Goal: Information Seeking & Learning: Learn about a topic

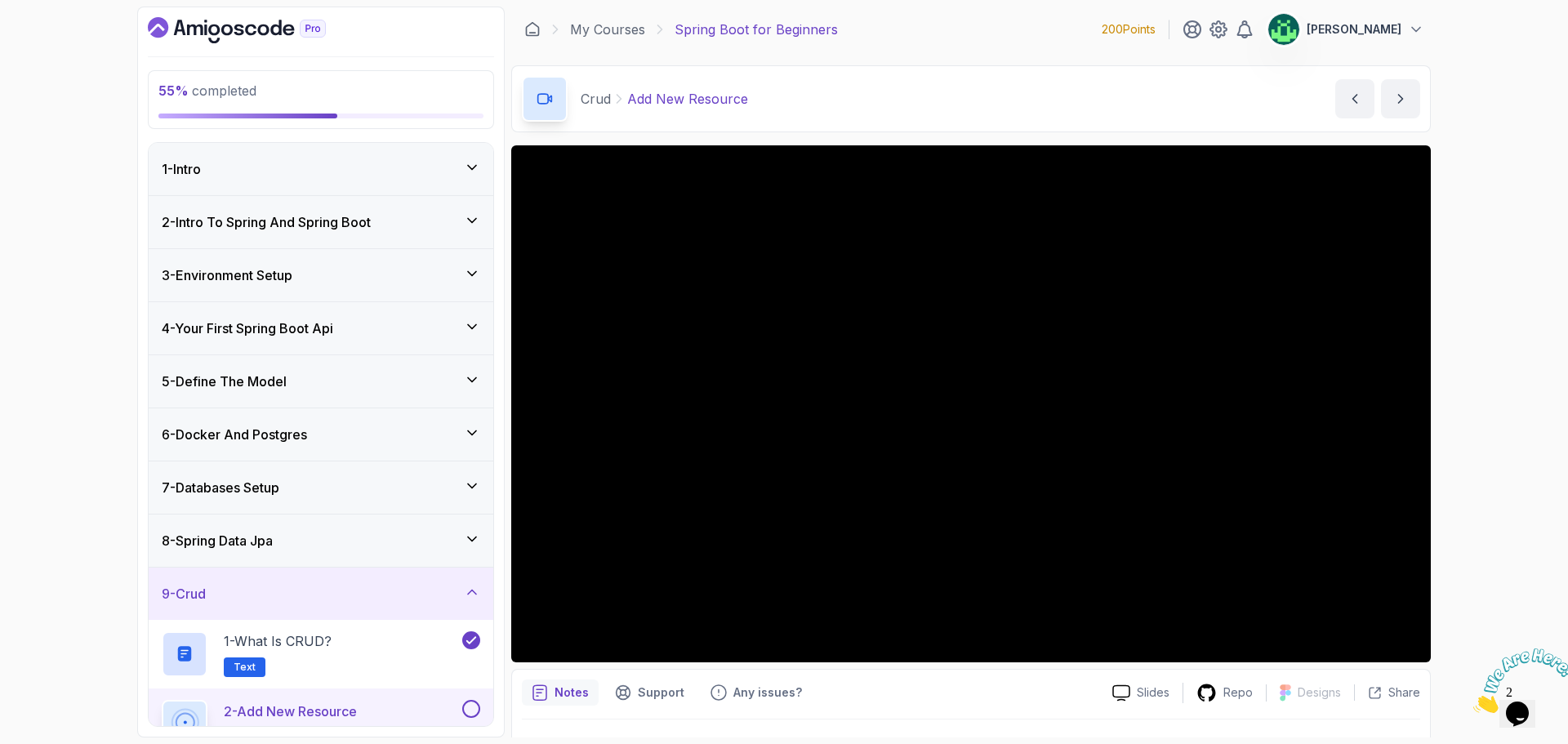
scroll to position [254, 0]
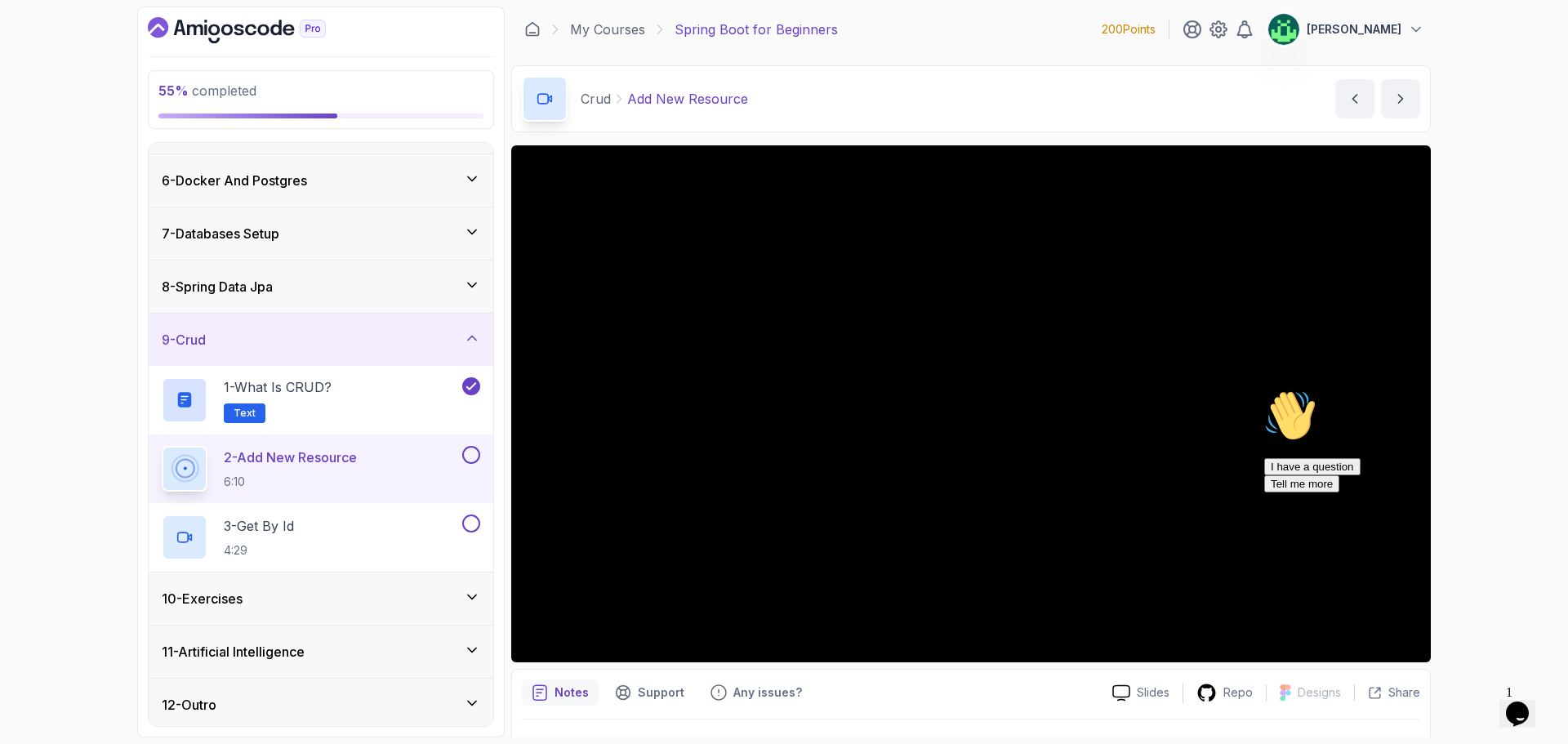
click at [1264, 390] on icon "Chat attention grabber" at bounding box center [1264, 390] width 0 height 0
click at [1473, 701] on icon "Close" at bounding box center [1473, 708] width 0 height 14
click at [1531, 701] on icon "Opens Chat This icon Opens the chat window." at bounding box center [1518, 714] width 26 height 26
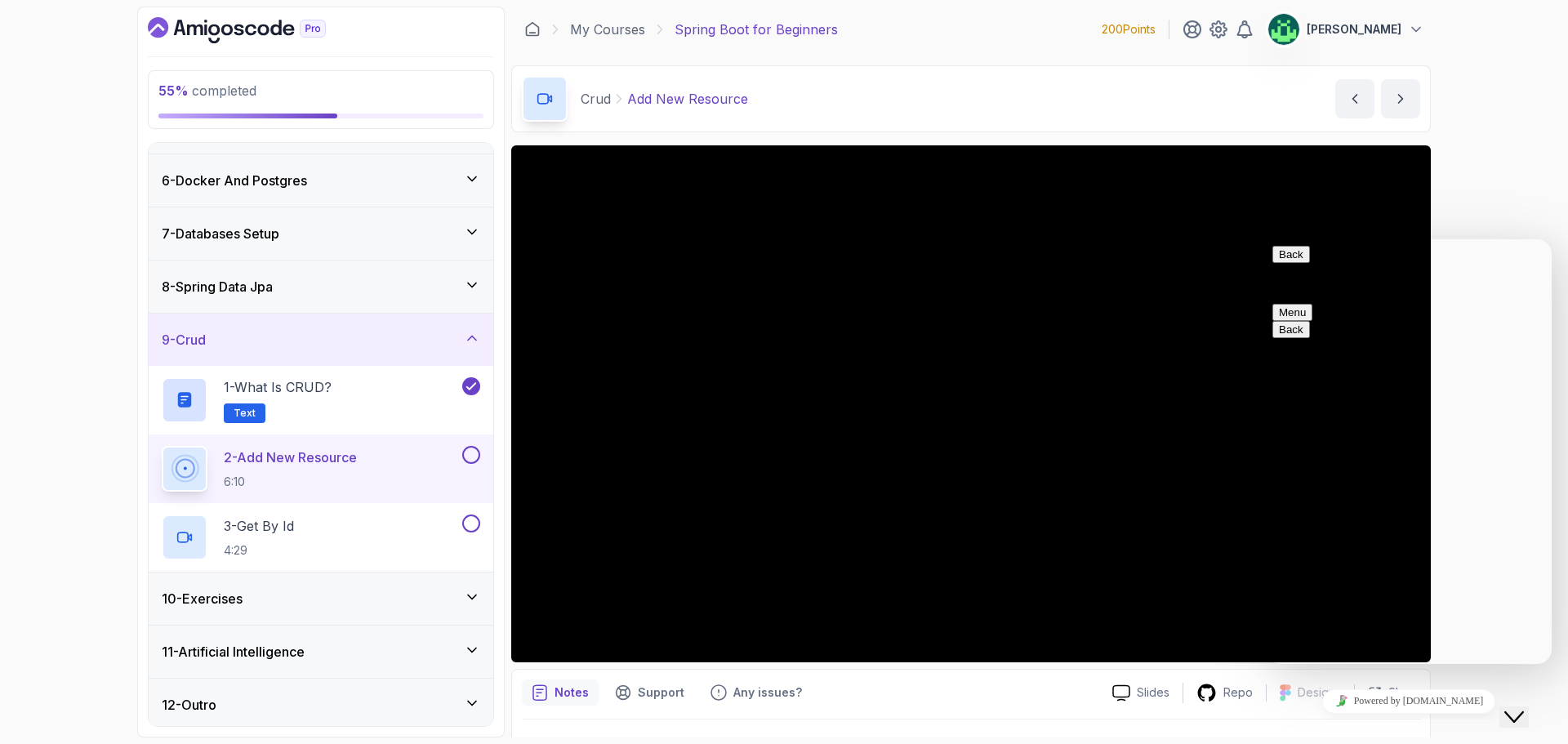
click at [1524, 708] on div "Close Chat This icon closes the chat window." at bounding box center [1514, 717] width 20 height 20
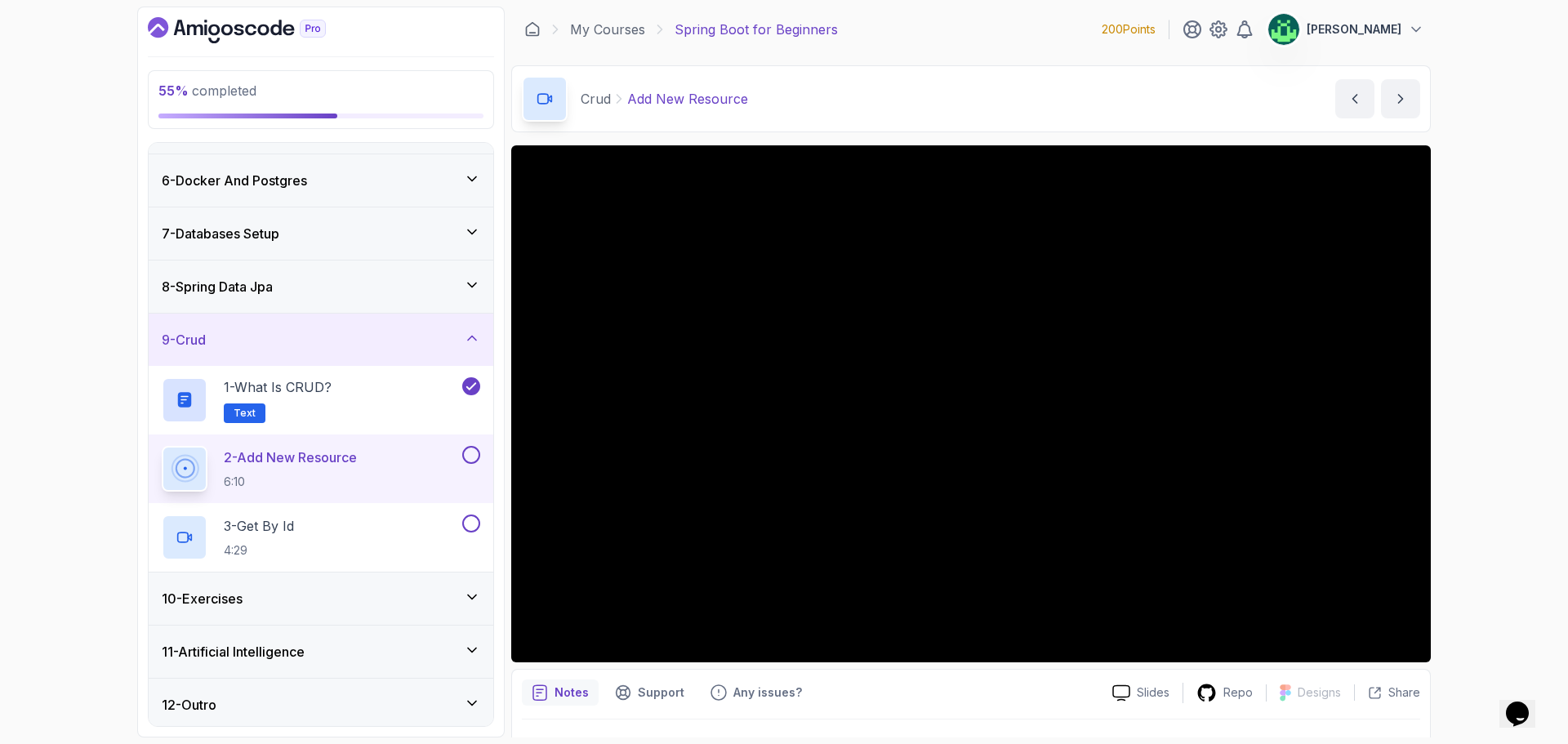
click at [1494, 232] on div "55 % completed 1 - Intro 2 - Intro To Spring And Spring Boot 3 - Environment Se…" at bounding box center [784, 372] width 1568 height 744
click at [377, 288] on div "8 - Spring Data Jpa" at bounding box center [320, 286] width 319 height 20
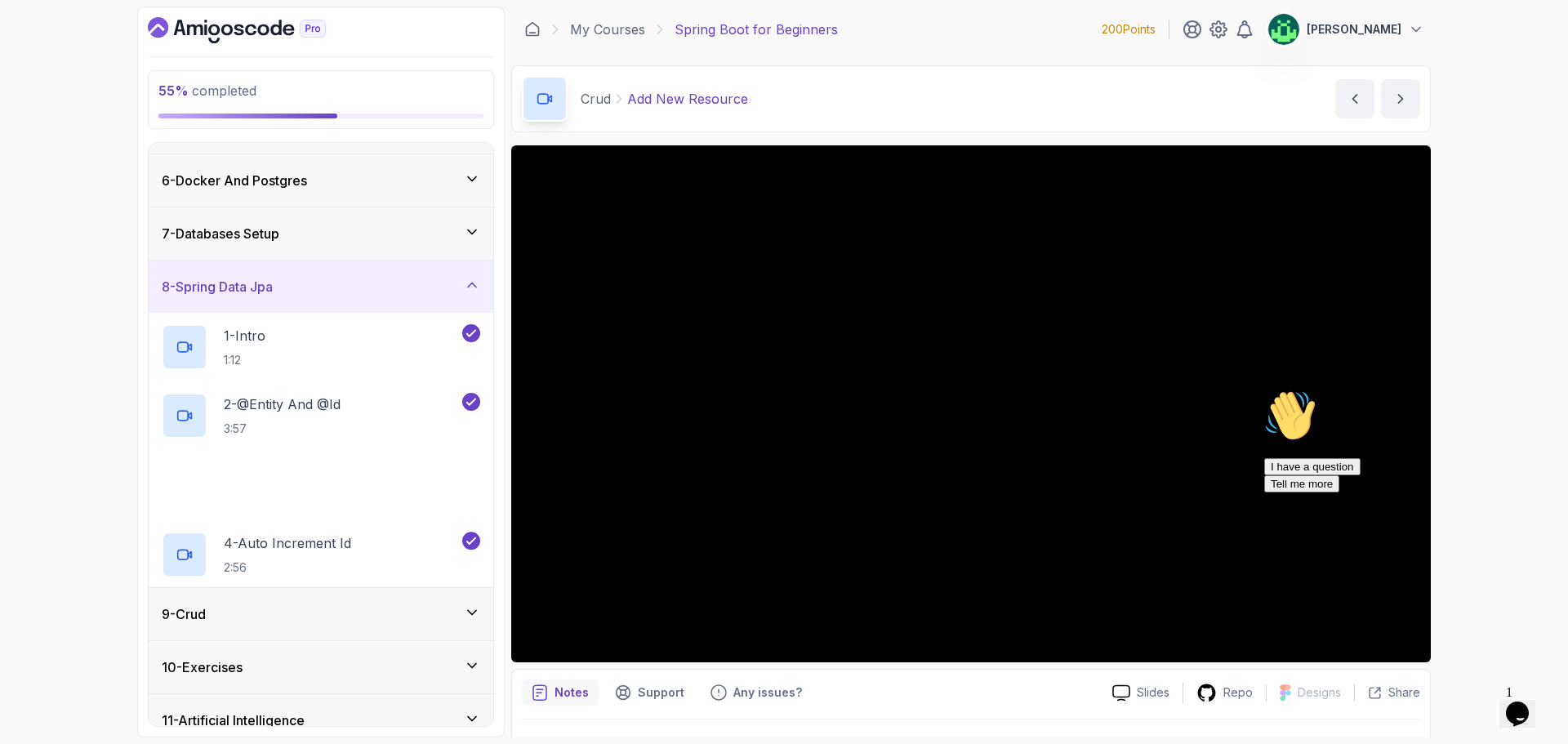
click at [356, 224] on div "7 - Databases Setup" at bounding box center [320, 234] width 319 height 20
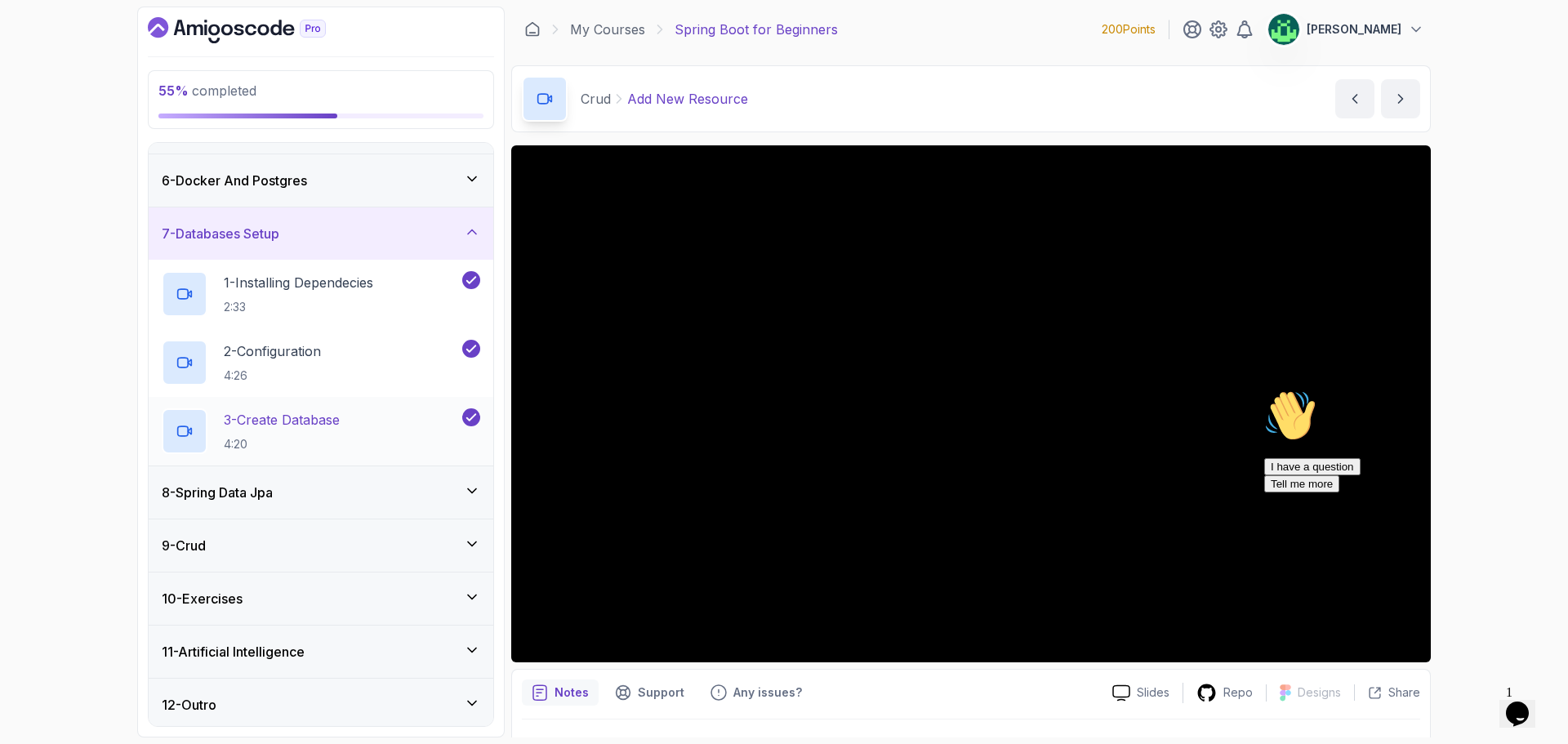
click at [360, 418] on div "3 - Create Database 4:20" at bounding box center [310, 431] width 297 height 46
click at [294, 507] on div "8 - Spring Data Jpa" at bounding box center [320, 492] width 345 height 52
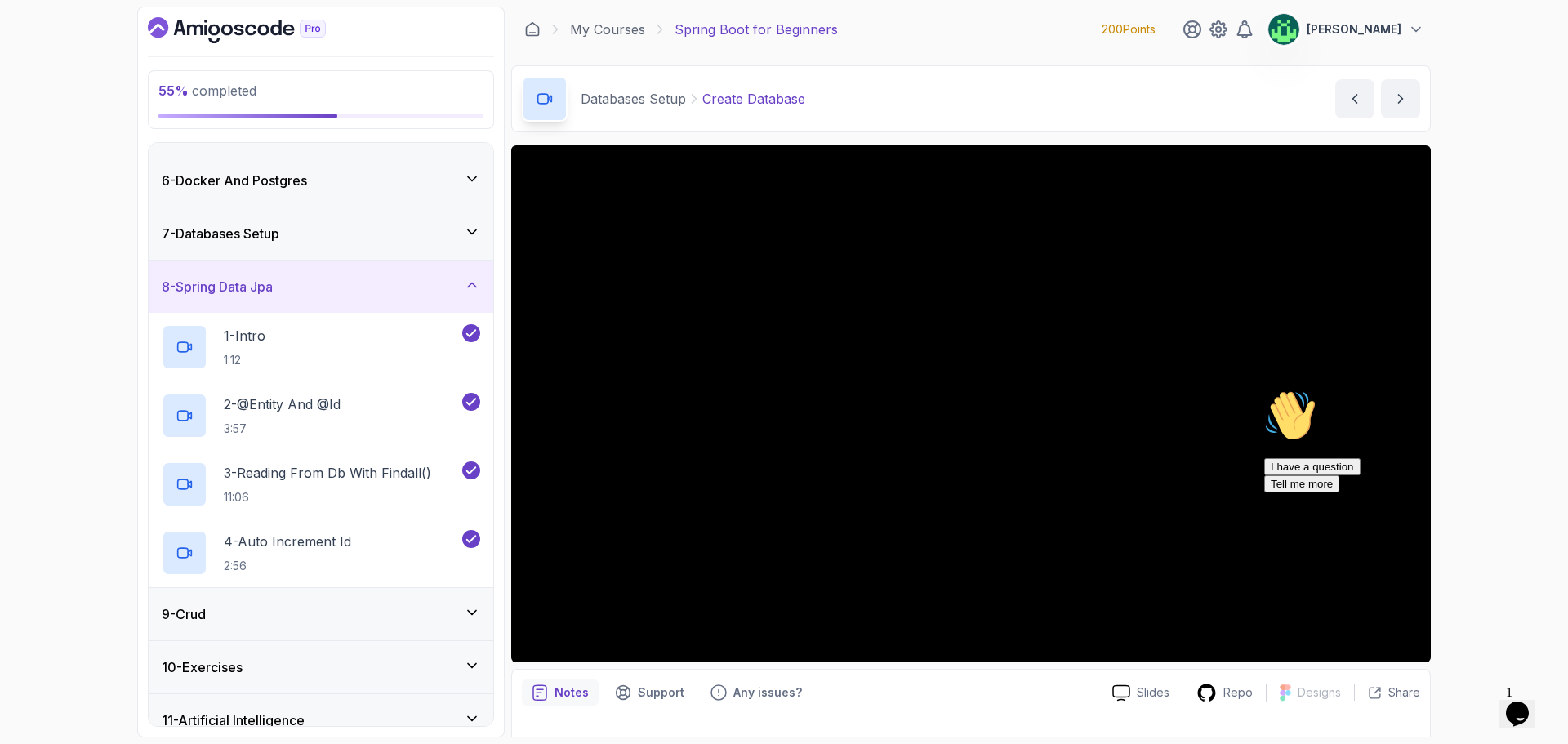
click at [292, 601] on div "9 - Crud" at bounding box center [320, 614] width 345 height 52
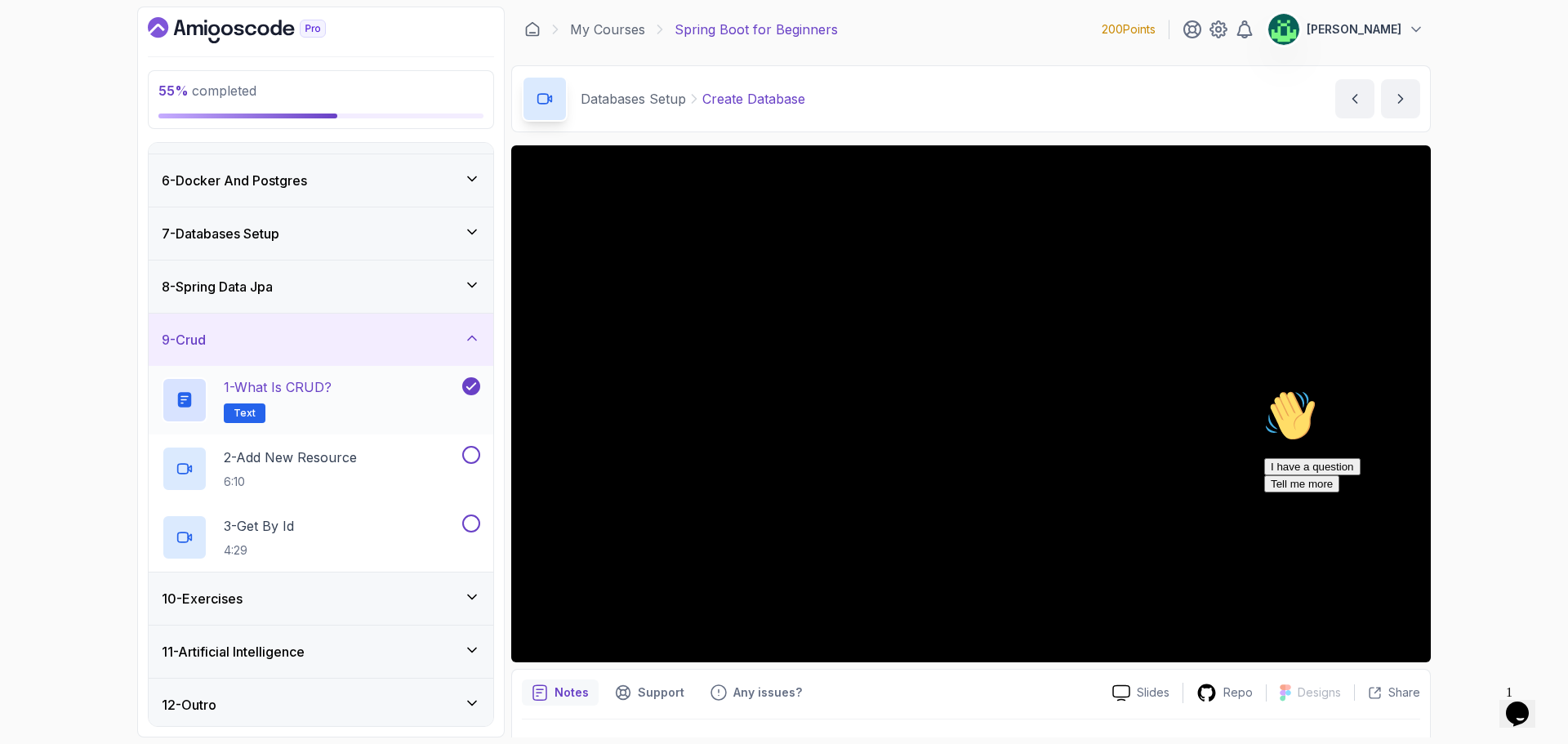
click at [342, 392] on div "1 - What is CRUD? Text" at bounding box center [310, 400] width 297 height 46
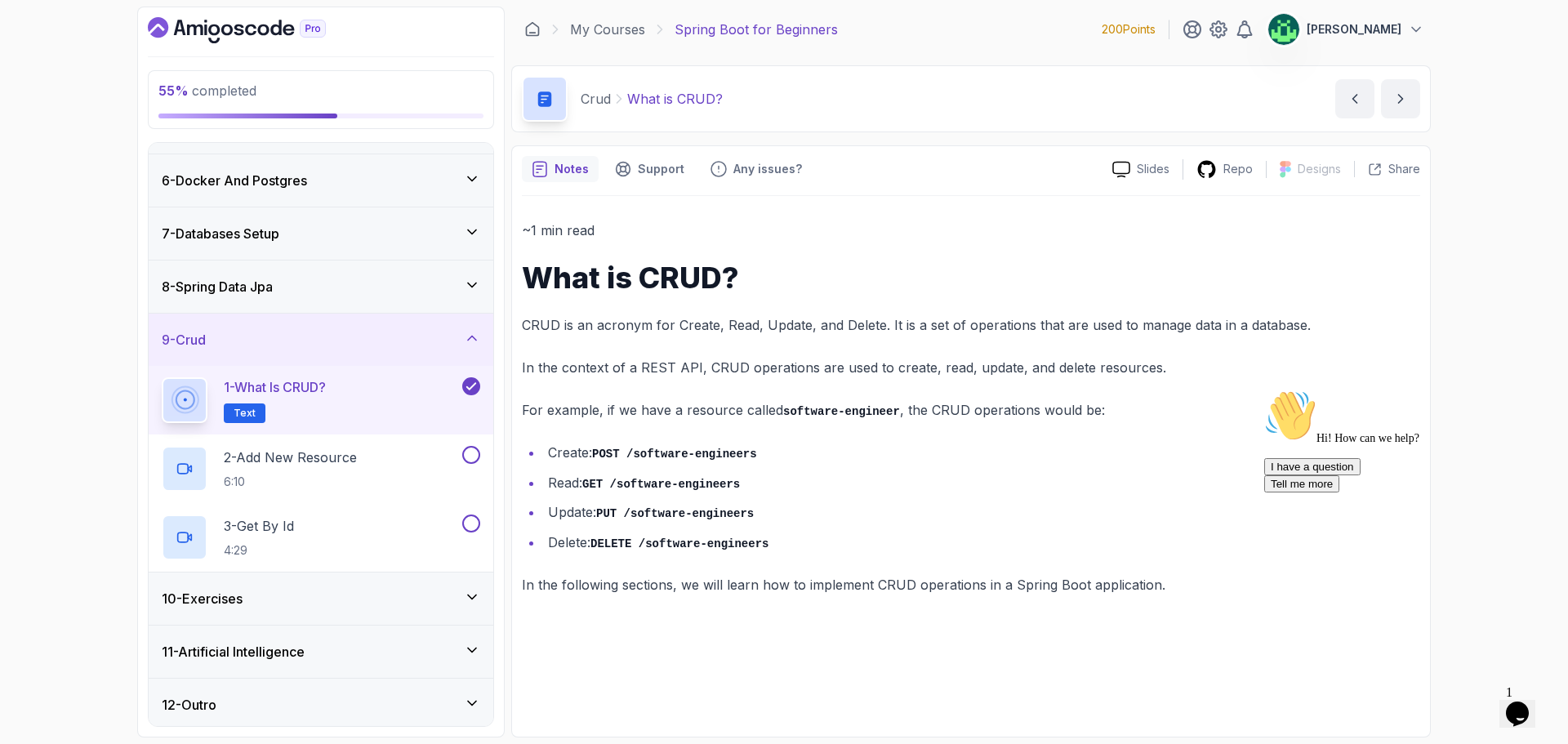
click at [316, 586] on div "10 - Exercises" at bounding box center [320, 598] width 345 height 52
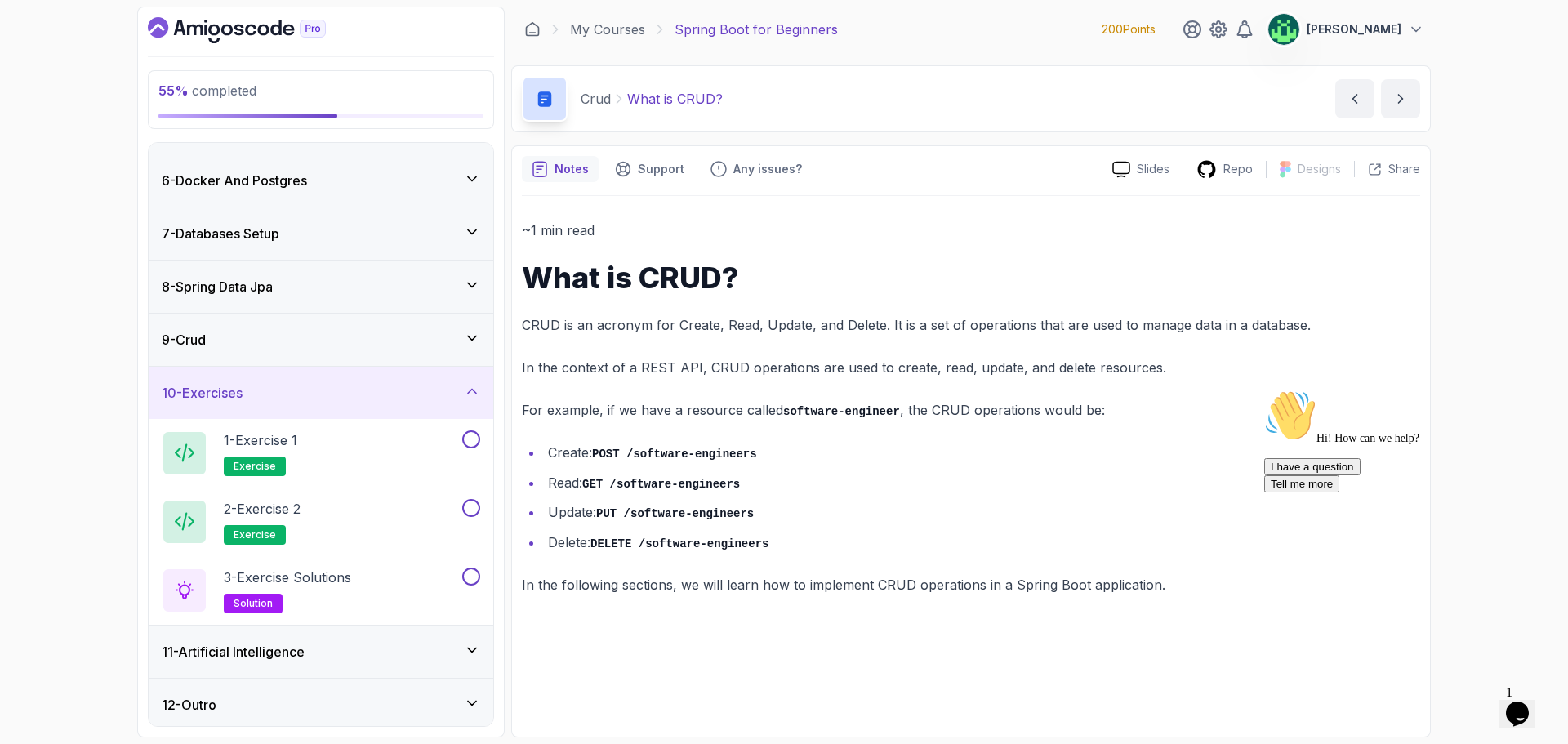
click at [455, 406] on div "10 - Exercises" at bounding box center [320, 392] width 345 height 52
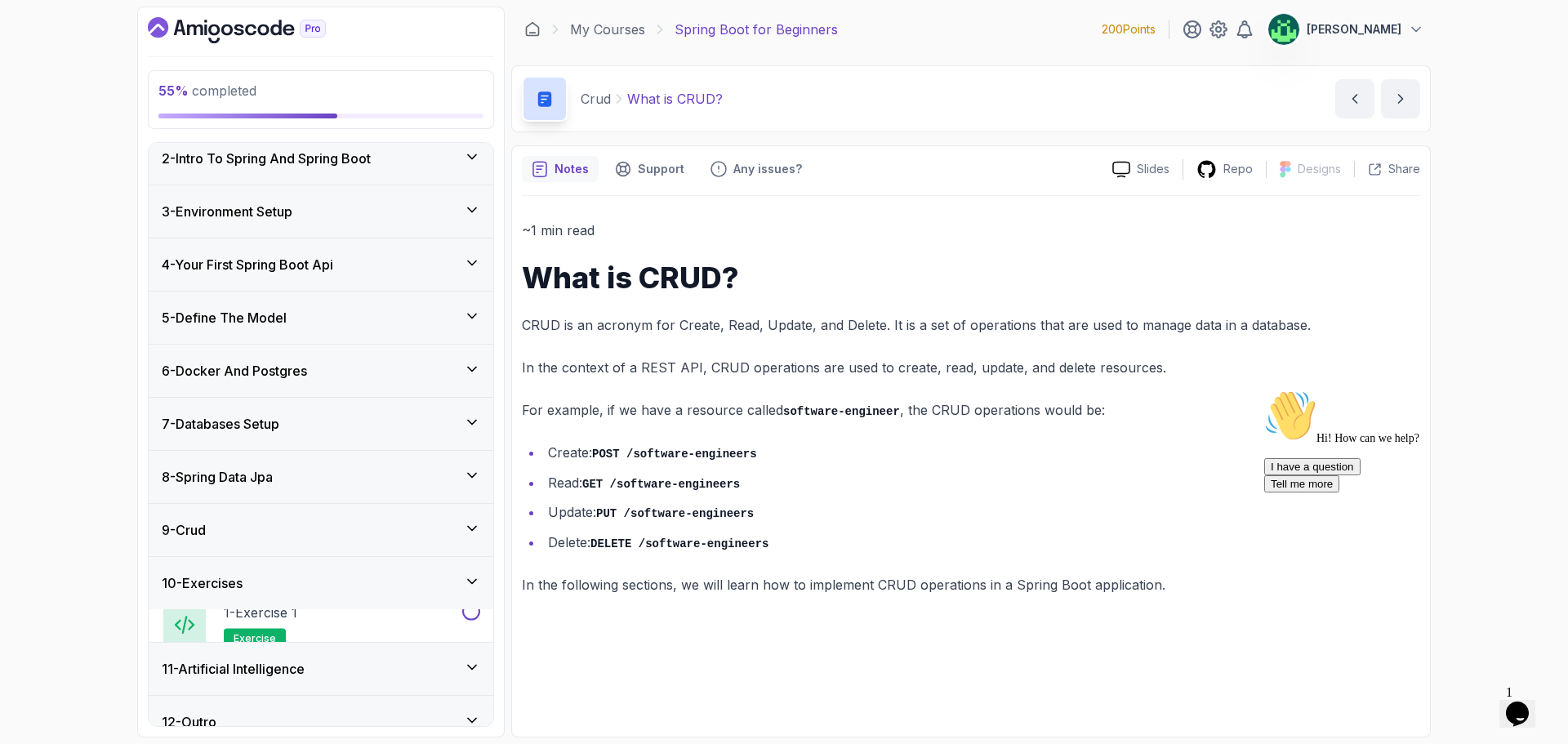
scroll to position [53, 0]
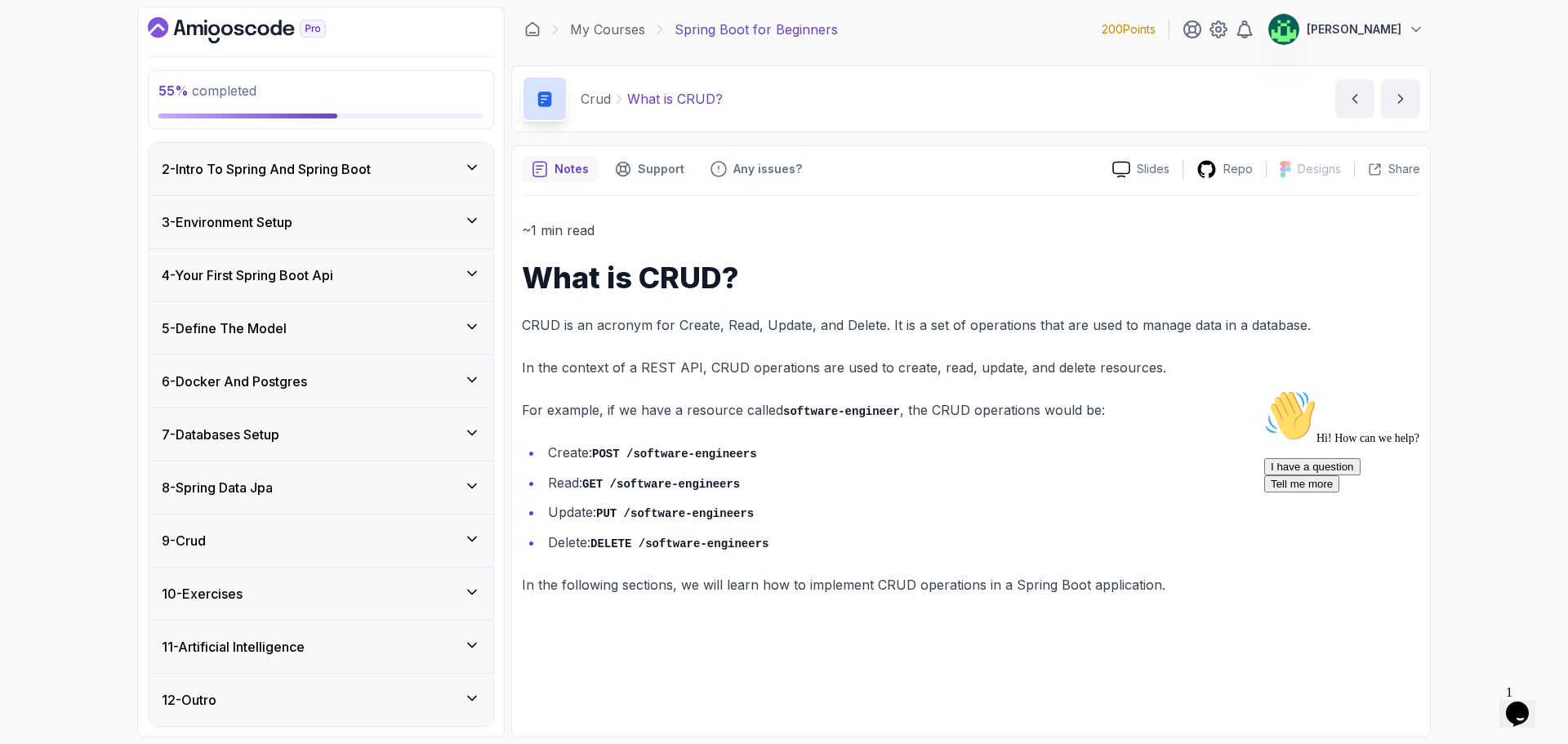
click at [341, 546] on div "9 - Crud" at bounding box center [320, 540] width 319 height 20
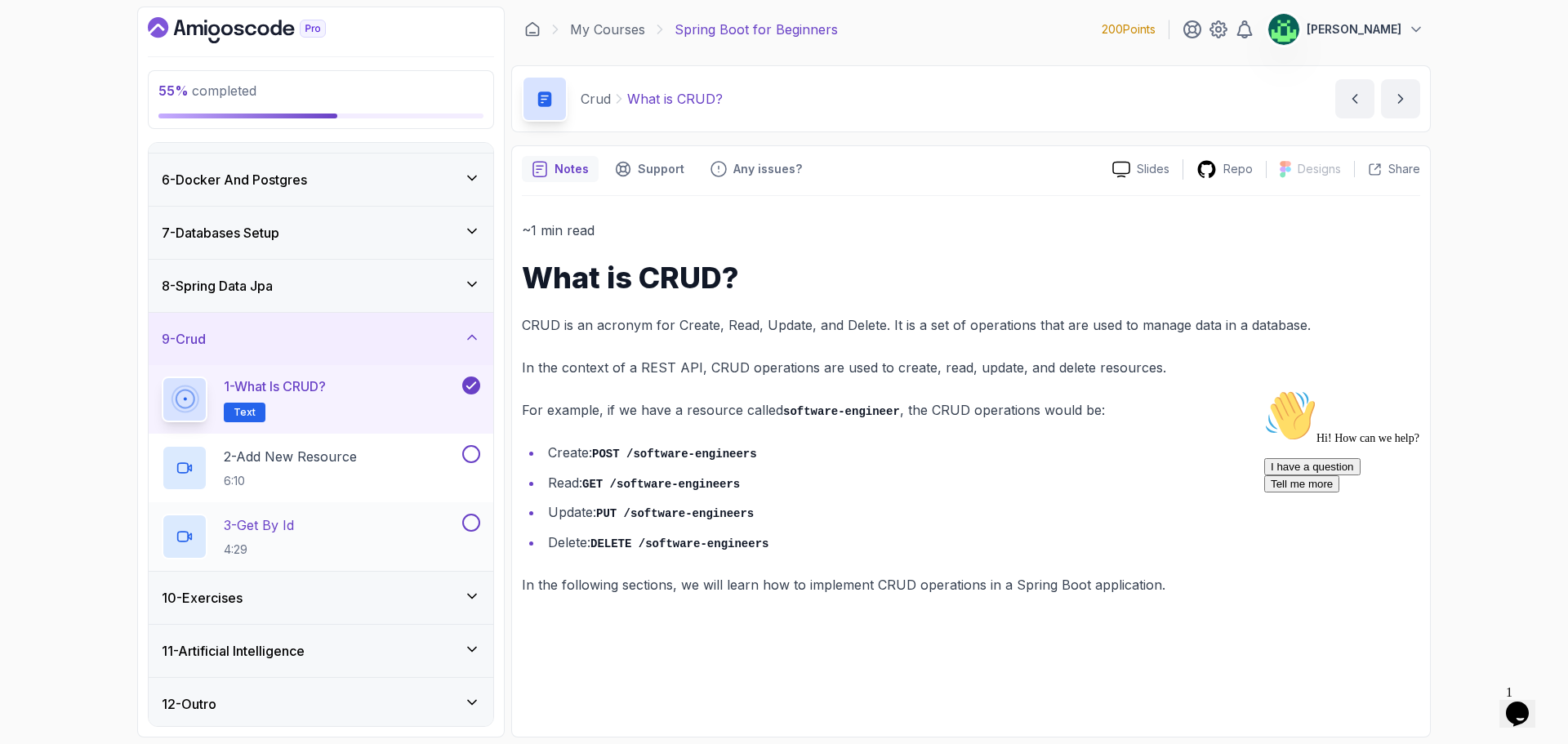
scroll to position [259, 0]
